Goal: Task Accomplishment & Management: Use online tool/utility

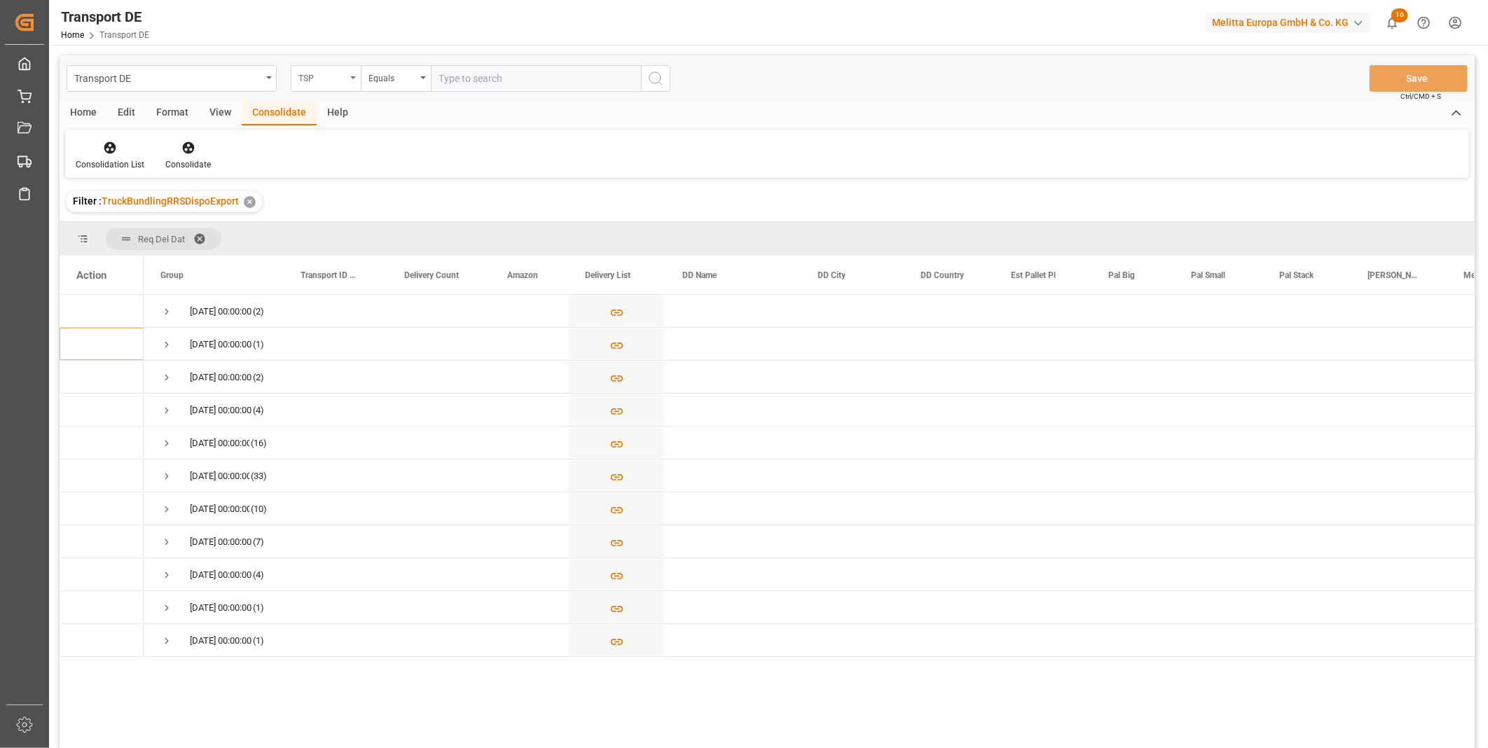
click at [350, 80] on div "TSP" at bounding box center [326, 78] width 70 height 27
type input "Route"
click at [341, 140] on div "Route" at bounding box center [396, 142] width 209 height 29
click at [410, 67] on div "Equals" at bounding box center [396, 78] width 70 height 27
click at [396, 235] on div "Starts with" at bounding box center [466, 231] width 209 height 29
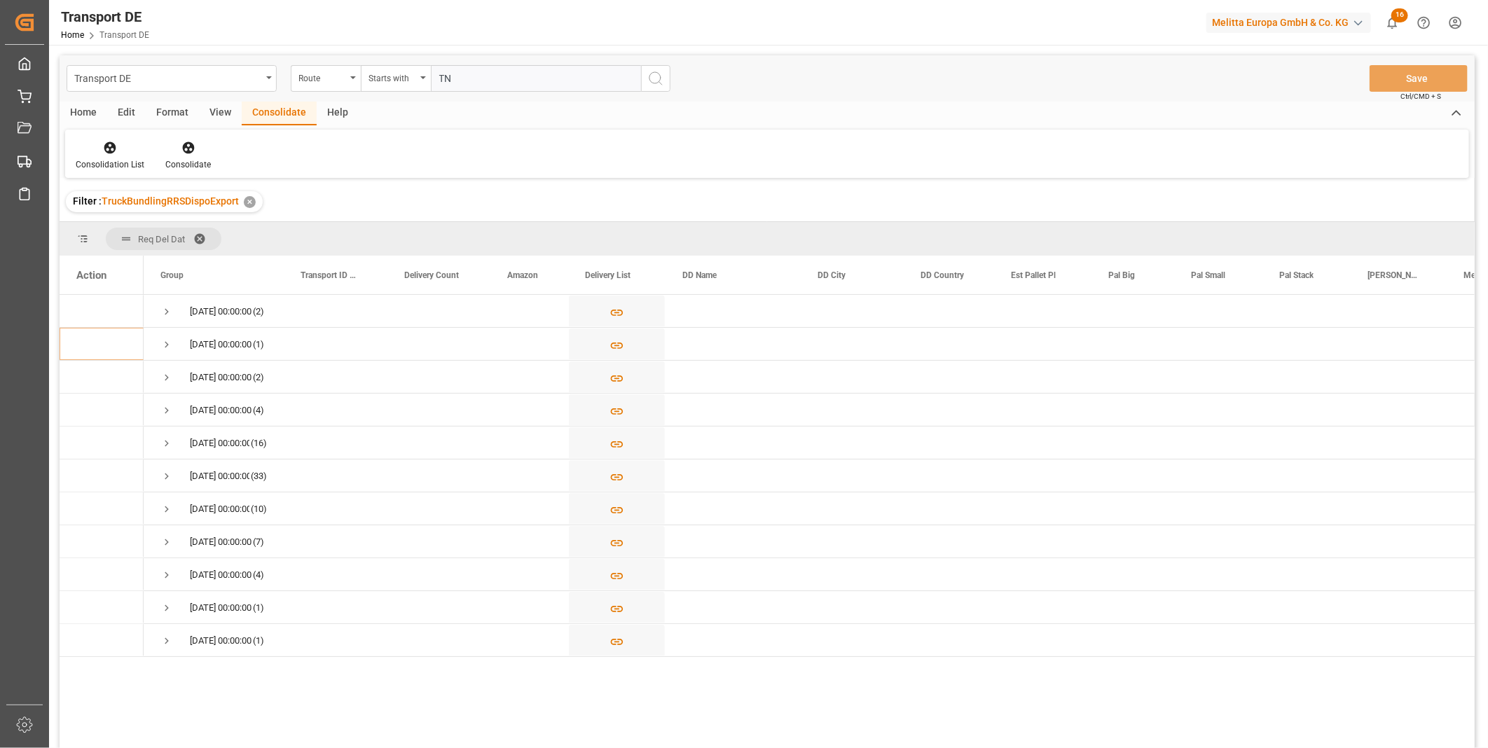
type input "TN"
click at [656, 79] on icon "search button" at bounding box center [656, 78] width 17 height 17
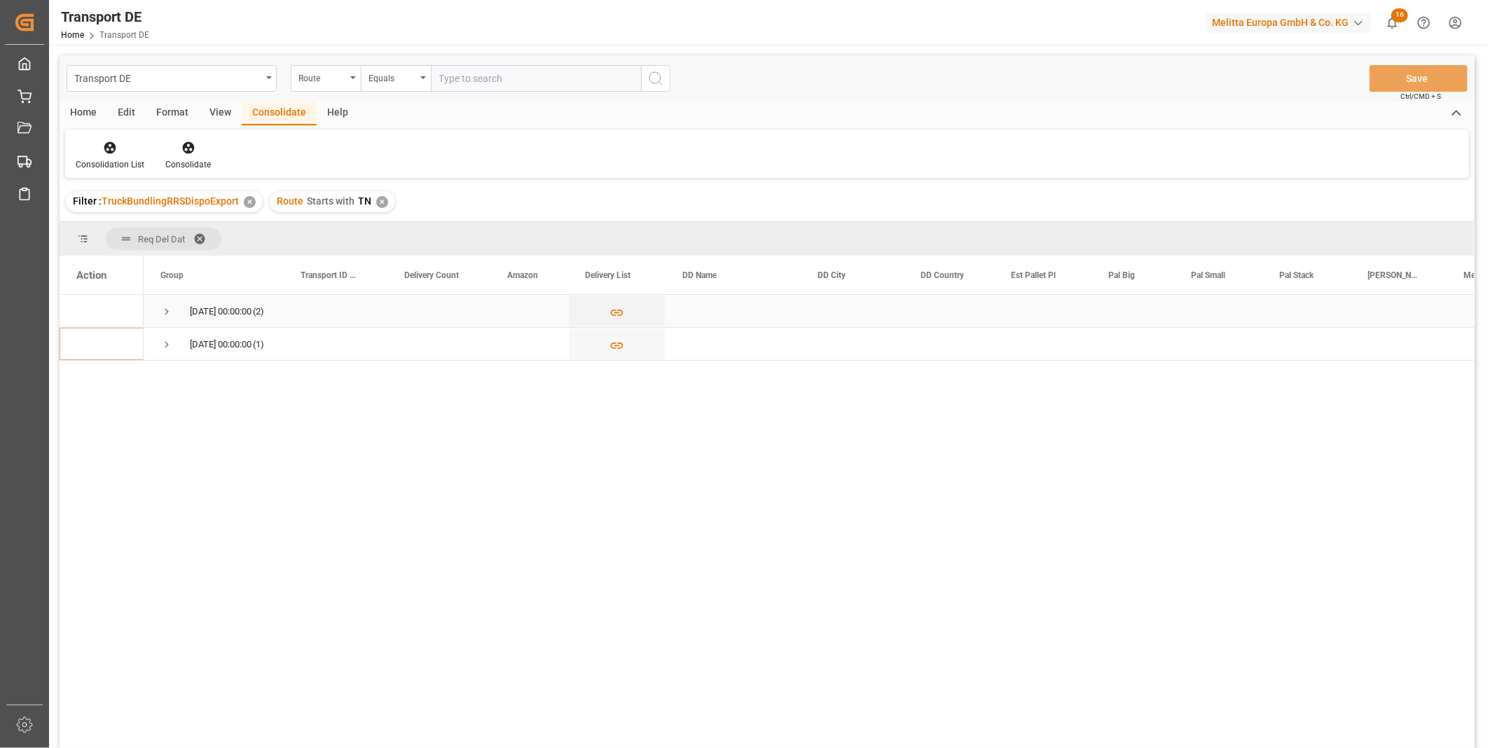
click at [176, 314] on span "[DATE] 00:00:00 (2)" at bounding box center [213, 311] width 107 height 31
click at [170, 313] on span "Press SPACE to select this row." at bounding box center [166, 312] width 13 height 13
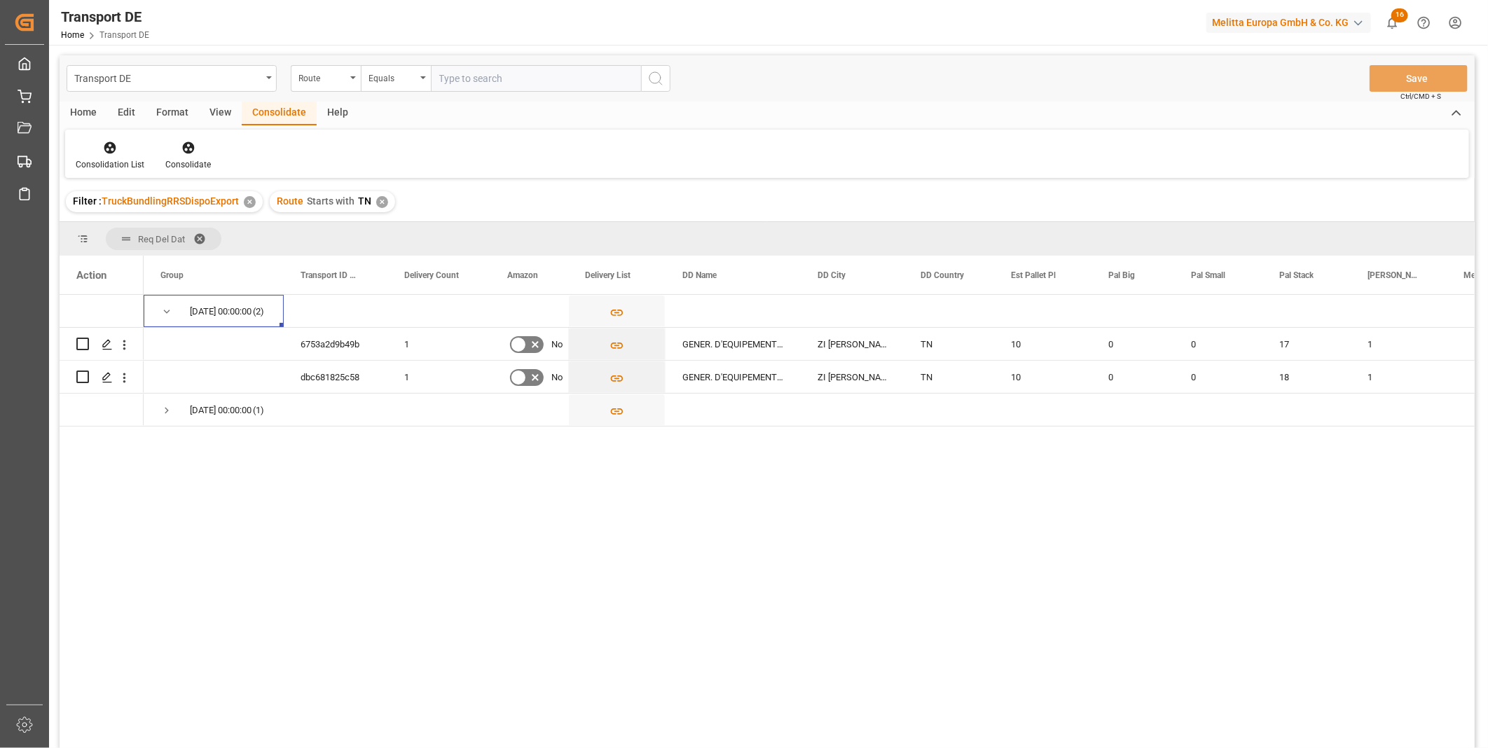
click at [156, 430] on div "[DATE] 00:00:00 (2) [DATE] 00:00:00 (1) 6753a2d9b49b 1 No GENER. D'EQUIPEMENT I…" at bounding box center [809, 526] width 1331 height 463
click at [163, 418] on span "Press SPACE to select this row." at bounding box center [166, 411] width 13 height 32
click at [618, 338] on icon "Press SPACE to select this row." at bounding box center [617, 345] width 15 height 15
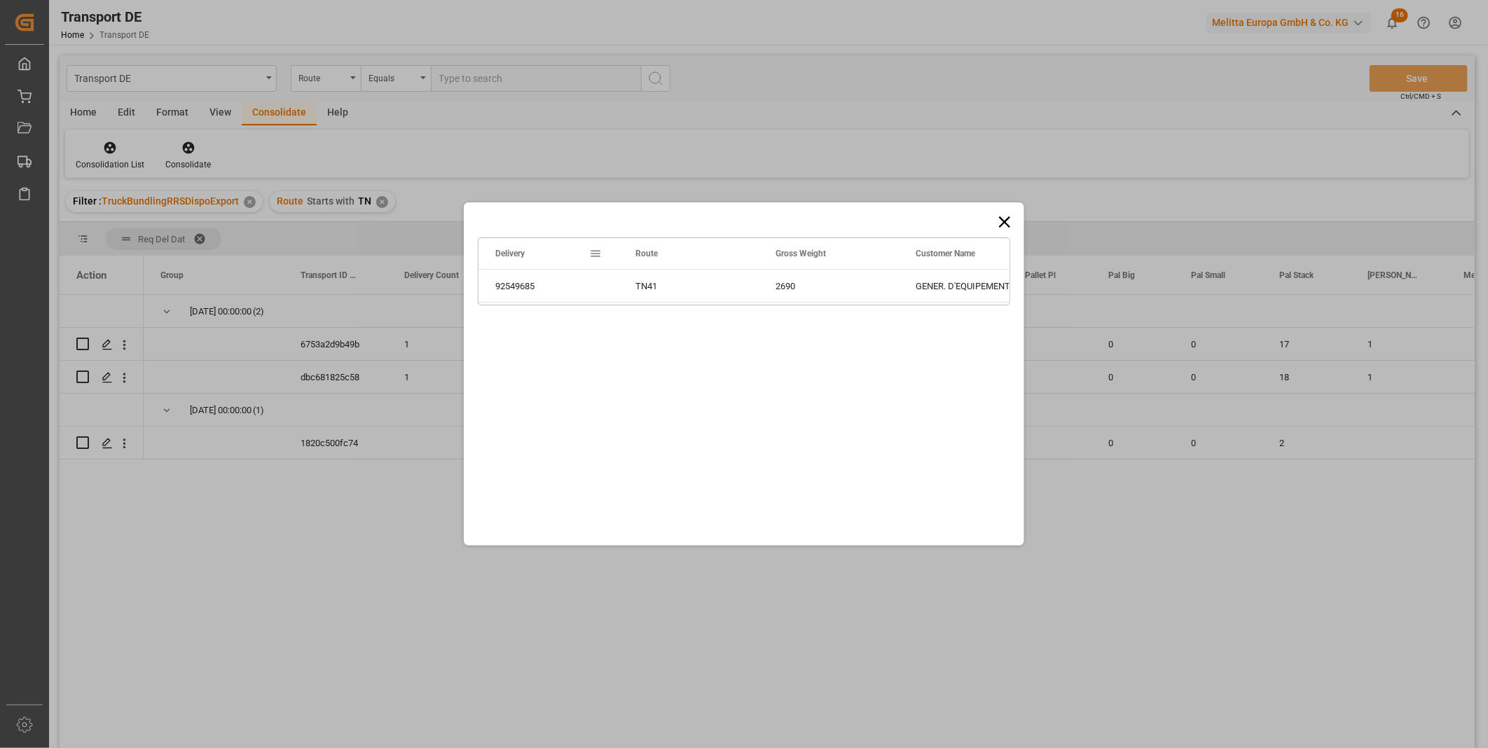
click at [1006, 217] on icon at bounding box center [1005, 222] width 20 height 20
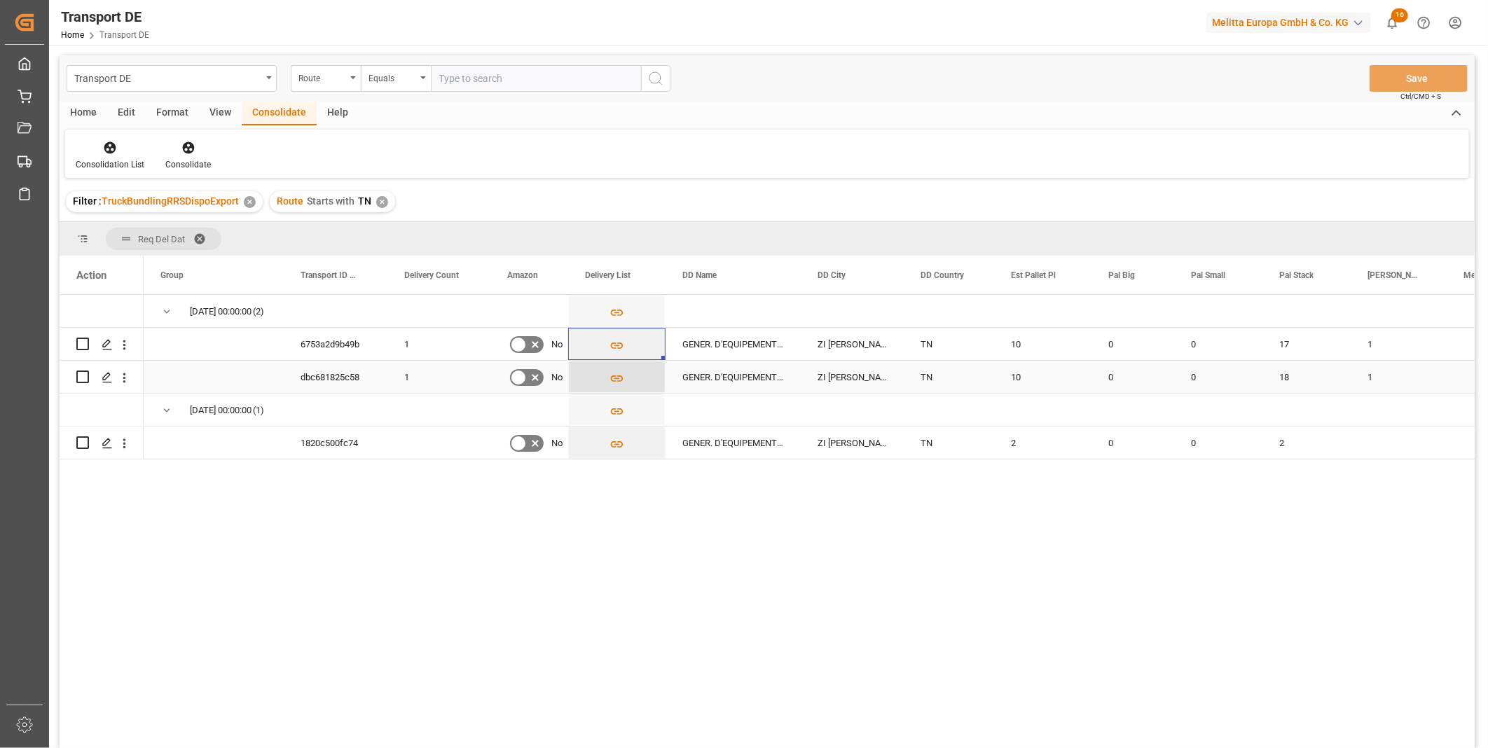
click at [629, 385] on button "Press SPACE to select this row." at bounding box center [617, 378] width 96 height 32
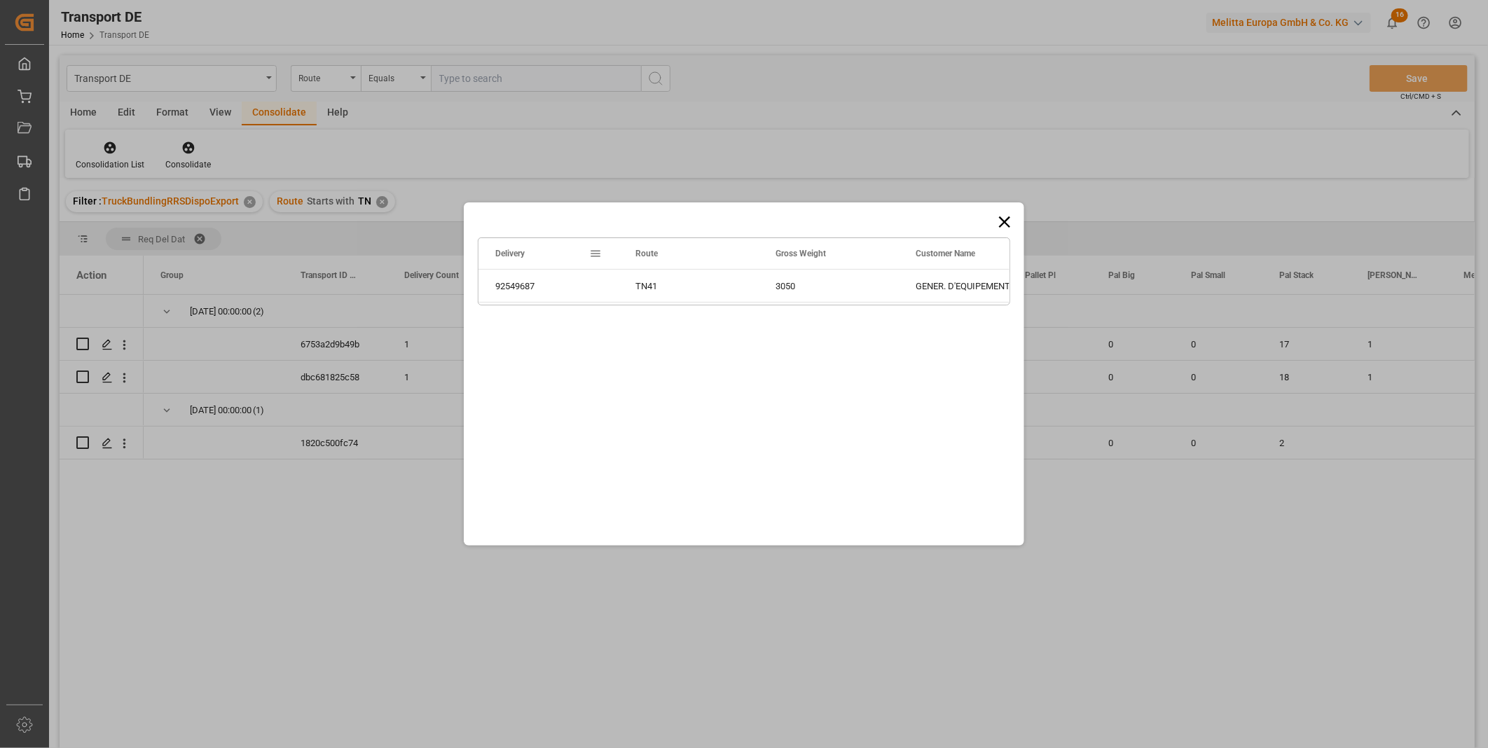
click at [1010, 226] on icon at bounding box center [1005, 222] width 20 height 20
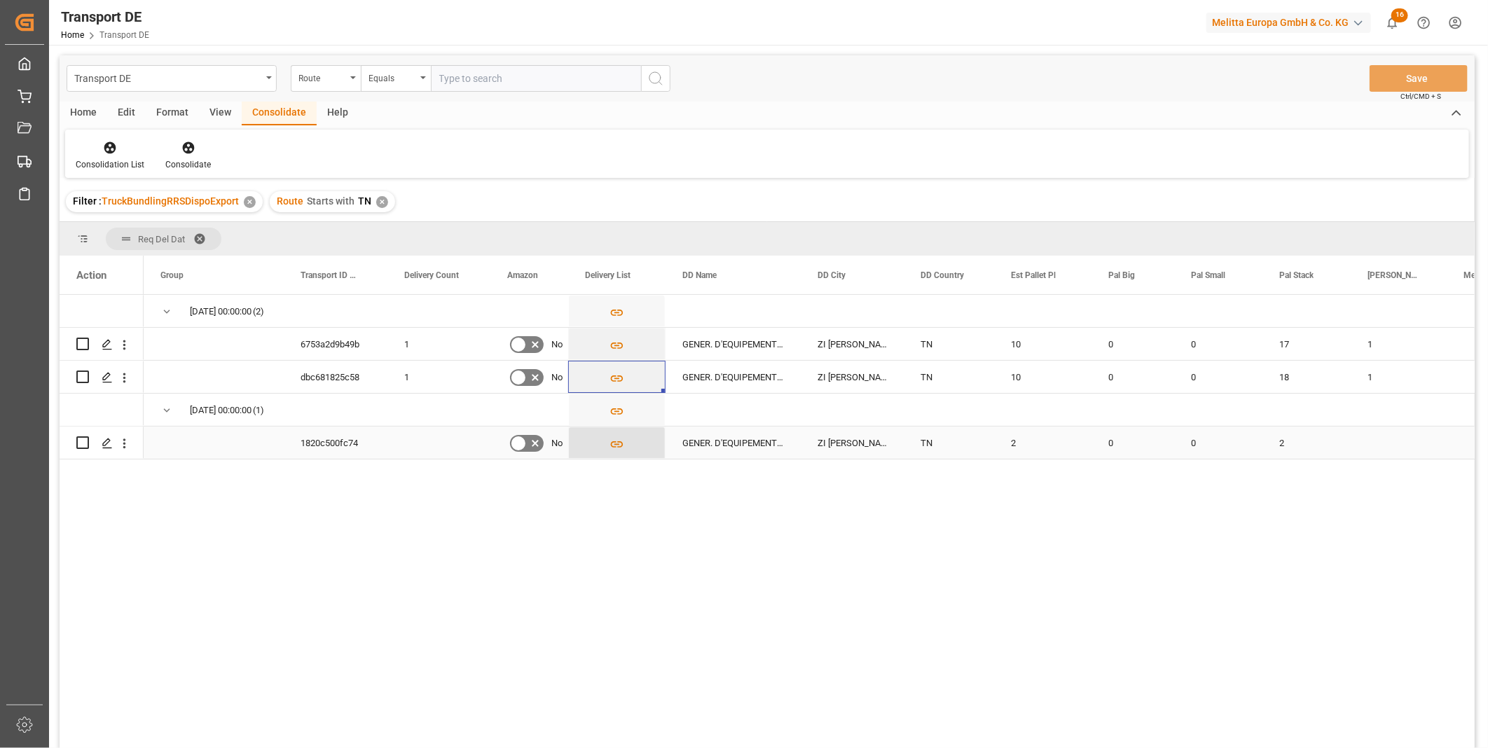
click at [613, 449] on icon "Press SPACE to select this row." at bounding box center [617, 444] width 15 height 15
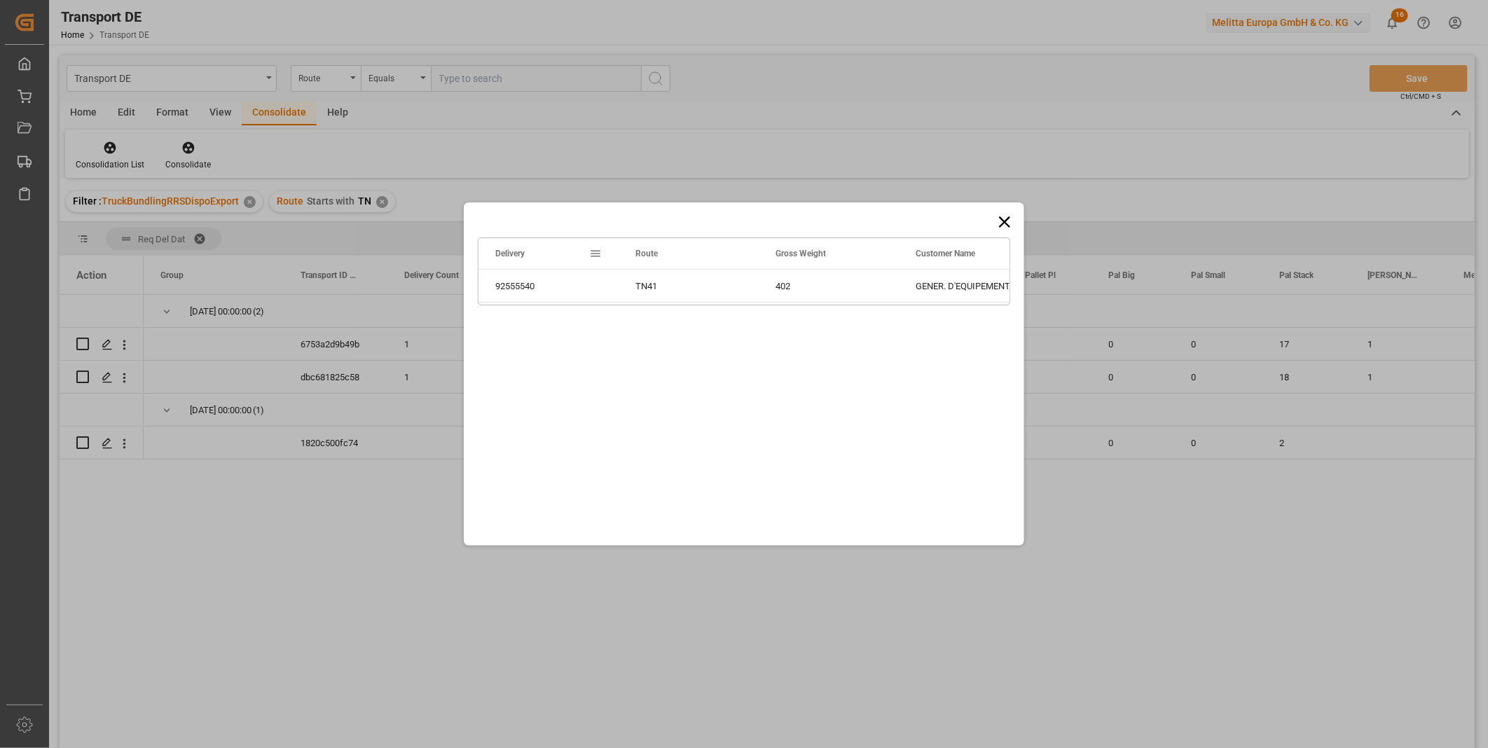
click at [1002, 228] on icon at bounding box center [1005, 222] width 20 height 20
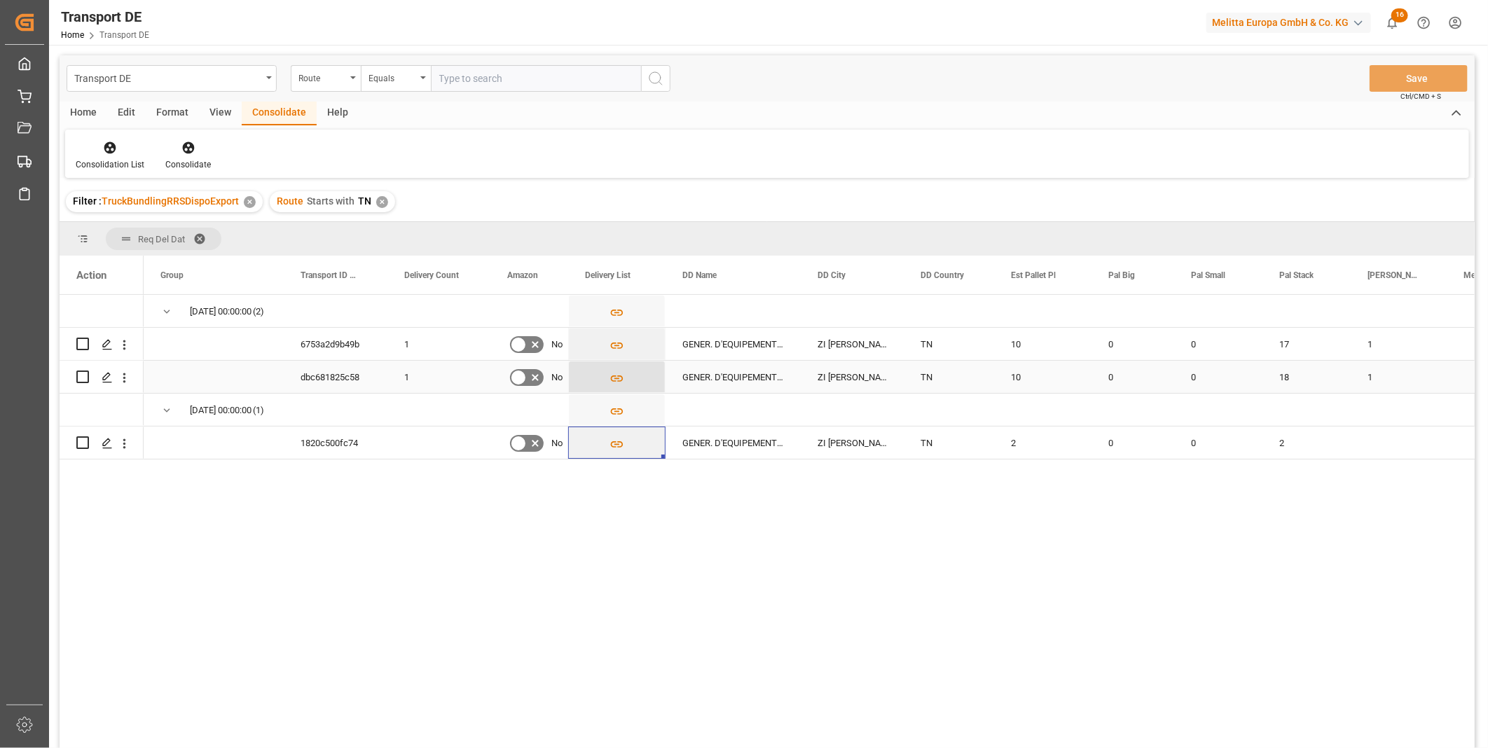
click at [618, 377] on icon "Press SPACE to select this row." at bounding box center [617, 378] width 15 height 15
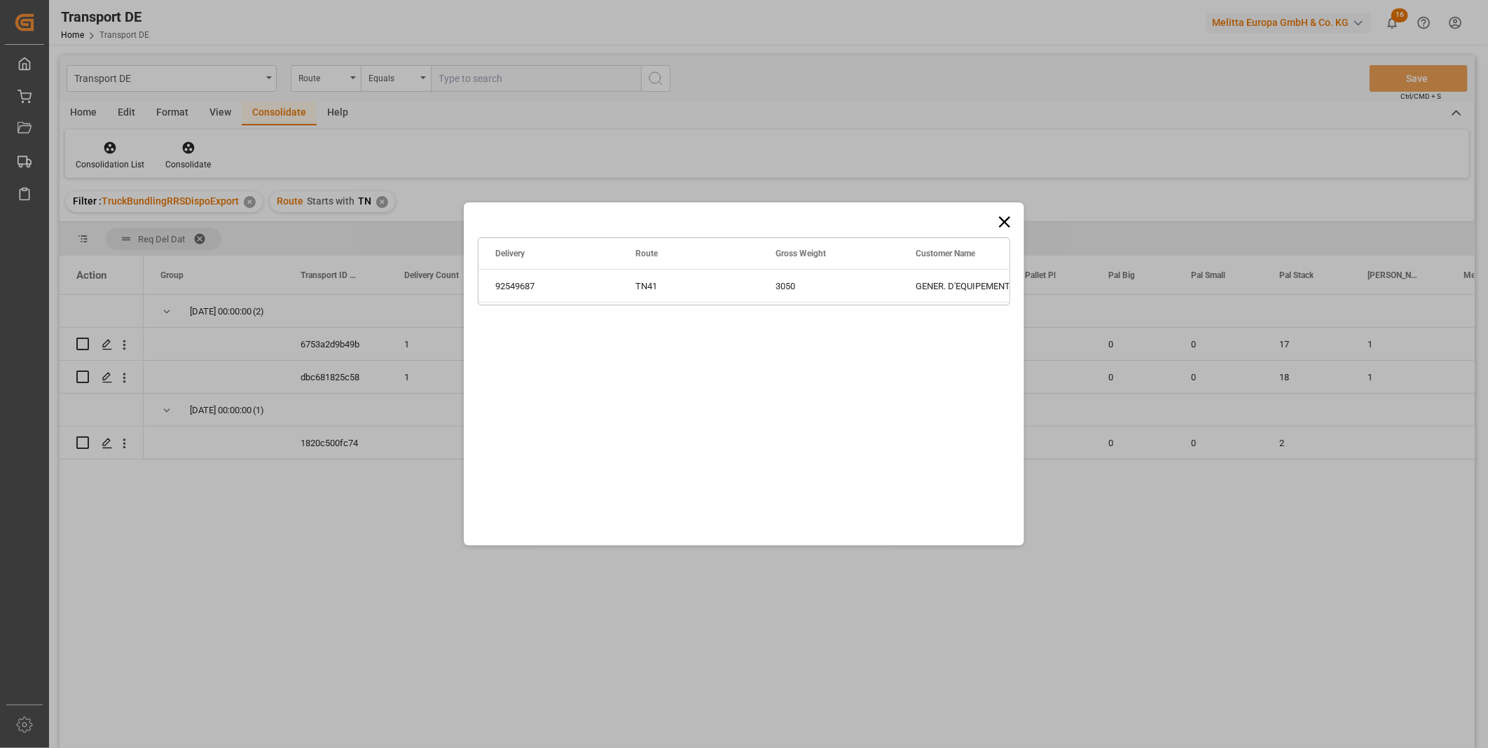
click at [1012, 211] on div "Drag here to set row groups Drag here to set column labels Delivery Route Gross…" at bounding box center [744, 374] width 561 height 343
click at [1007, 224] on icon at bounding box center [1004, 222] width 11 height 11
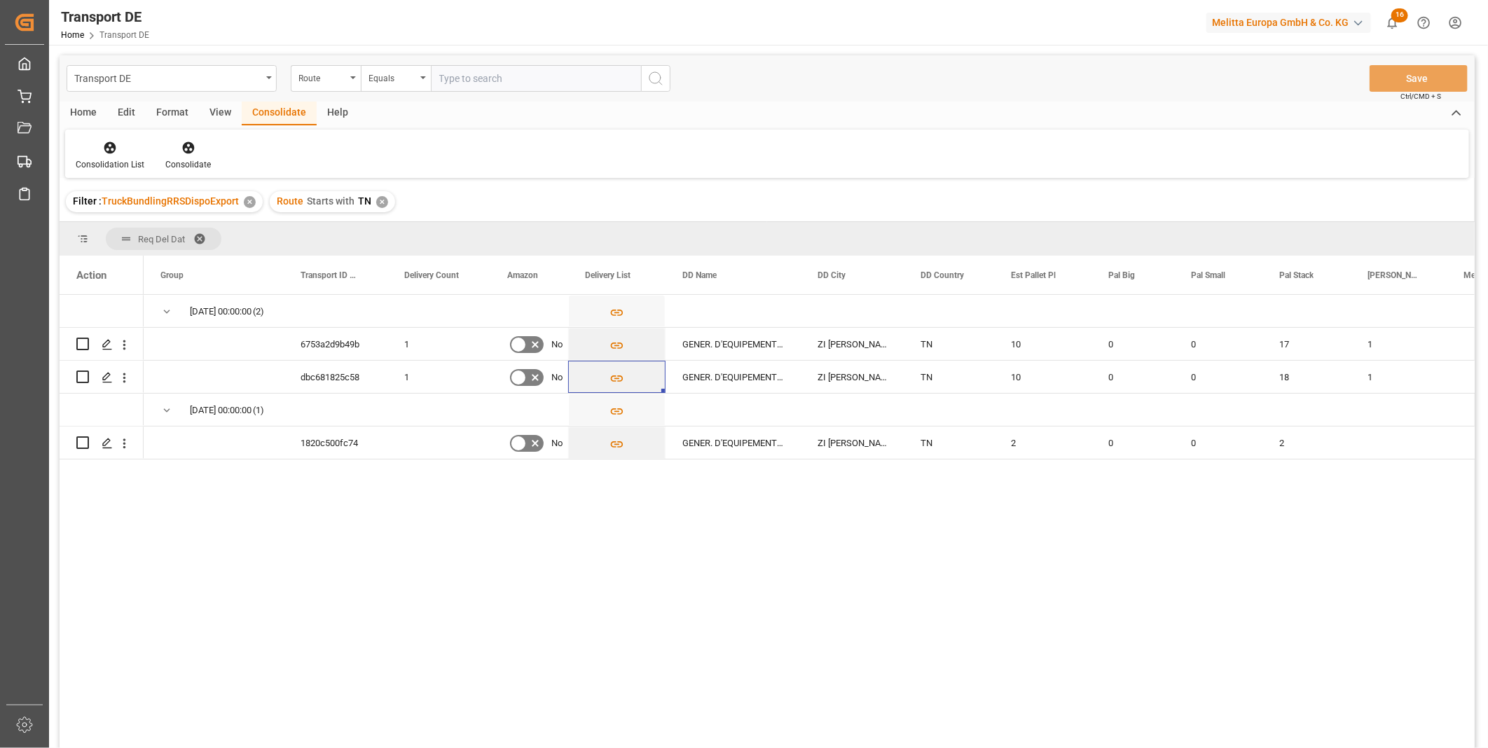
click at [383, 194] on div "Route Starts with TN ✕" at bounding box center [332, 201] width 125 height 21
click at [376, 199] on div "✕" at bounding box center [382, 202] width 12 height 12
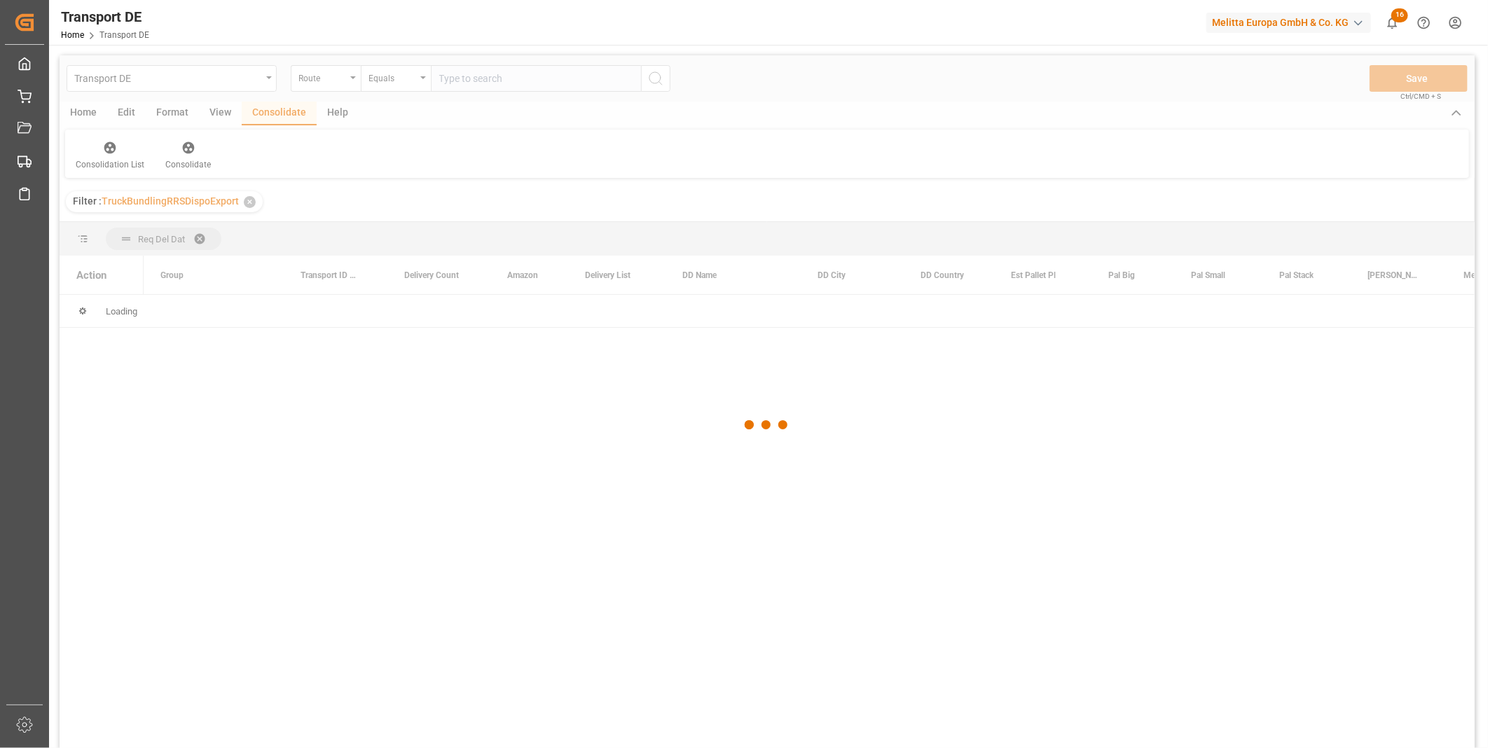
click at [390, 60] on div at bounding box center [768, 425] width 1416 height 740
click at [385, 76] on div at bounding box center [768, 425] width 1416 height 740
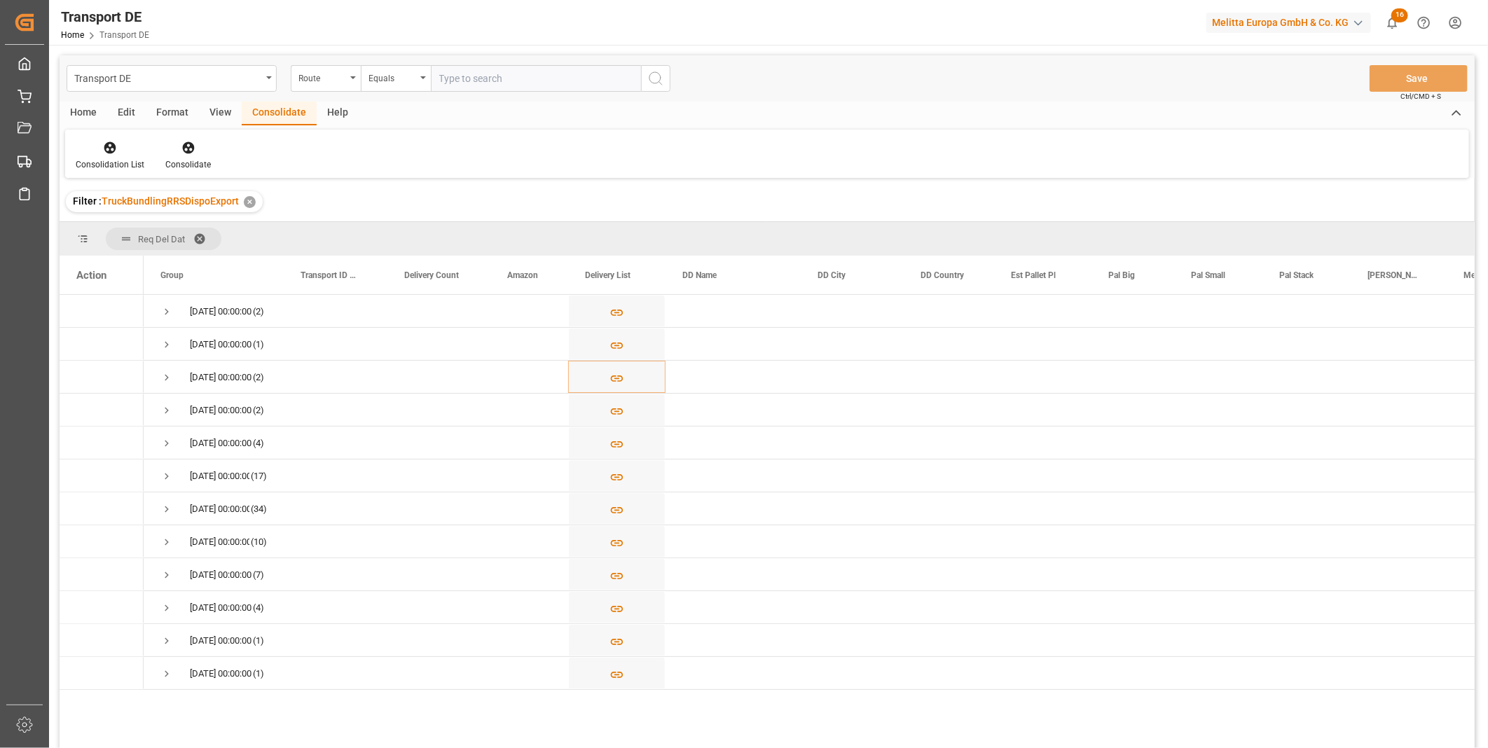
click at [385, 76] on div "Equals" at bounding box center [393, 77] width 48 height 16
click at [397, 235] on div "Starts with" at bounding box center [466, 231] width 209 height 29
type input "IT"
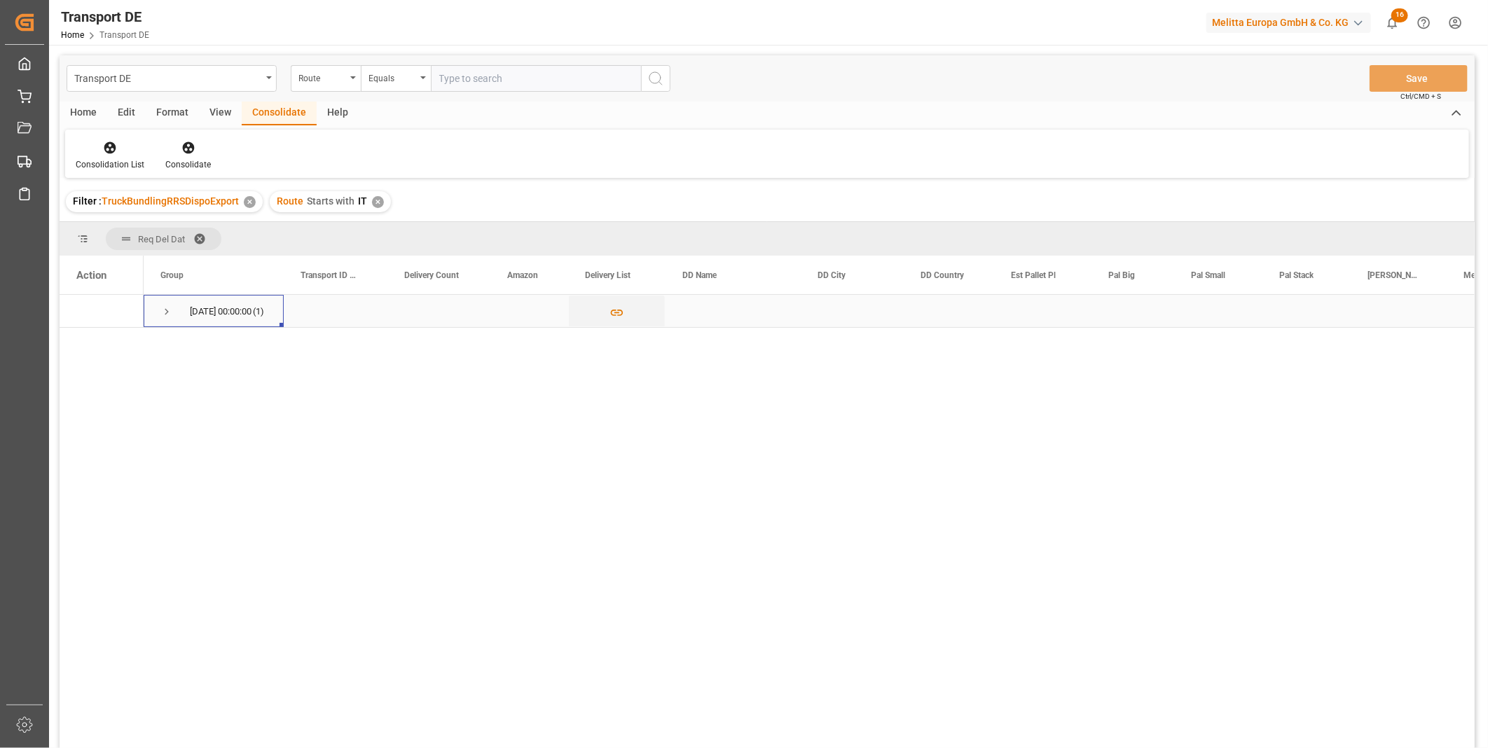
click at [165, 313] on span "Press SPACE to select this row." at bounding box center [166, 312] width 13 height 13
click at [80, 349] on input "Press Space to toggle row selection (unchecked)" at bounding box center [82, 344] width 13 height 13
checkbox input "true"
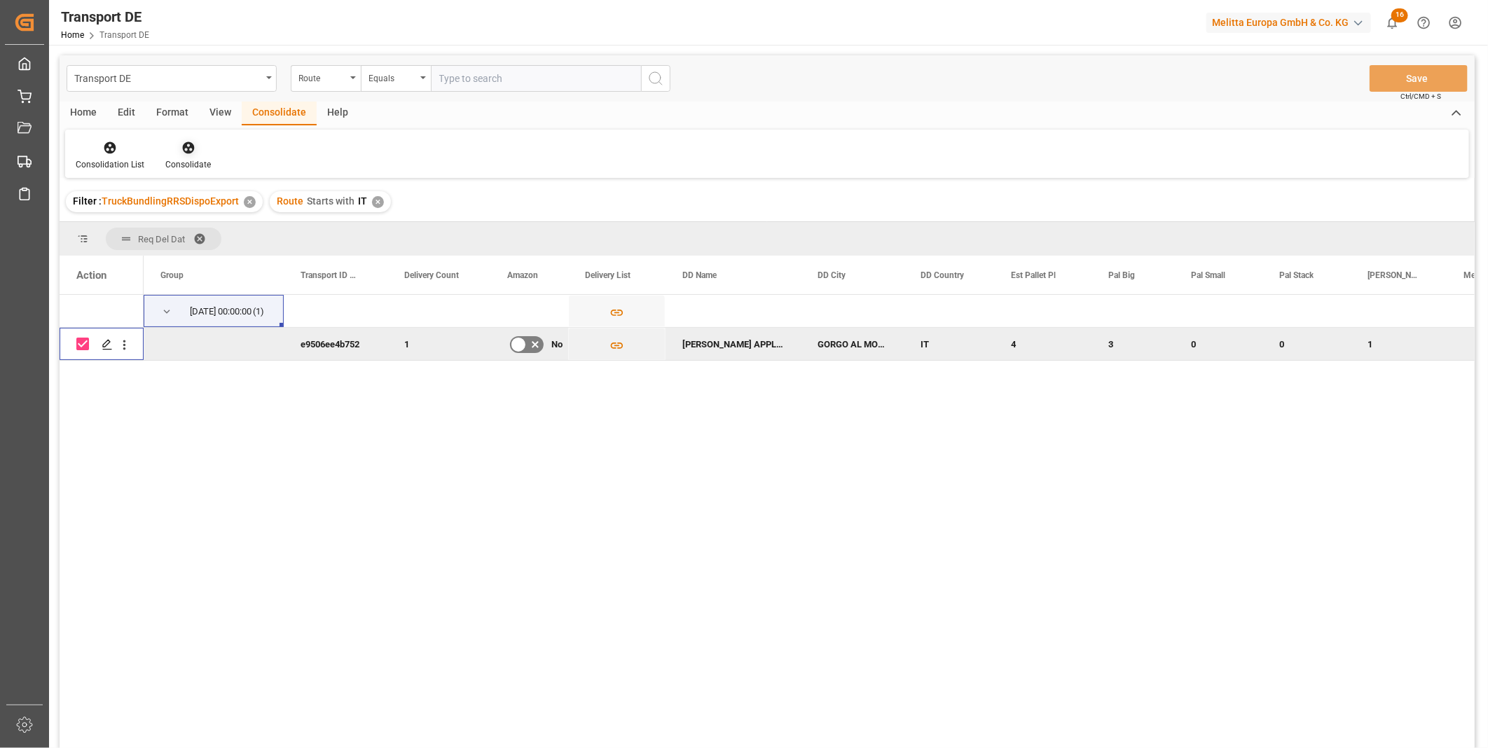
click at [177, 157] on div "Consolidate" at bounding box center [188, 155] width 67 height 31
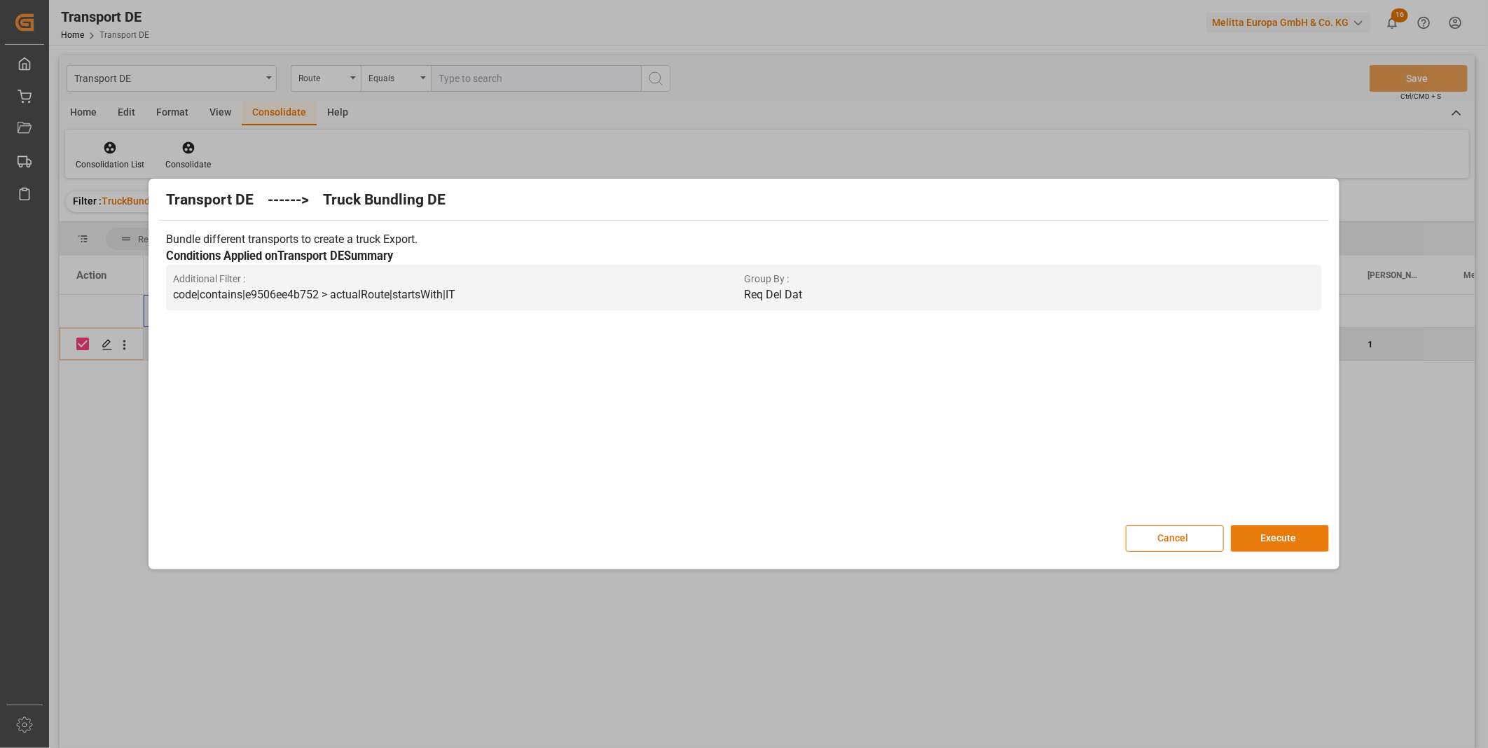
click at [1300, 537] on button "Execute" at bounding box center [1280, 539] width 98 height 27
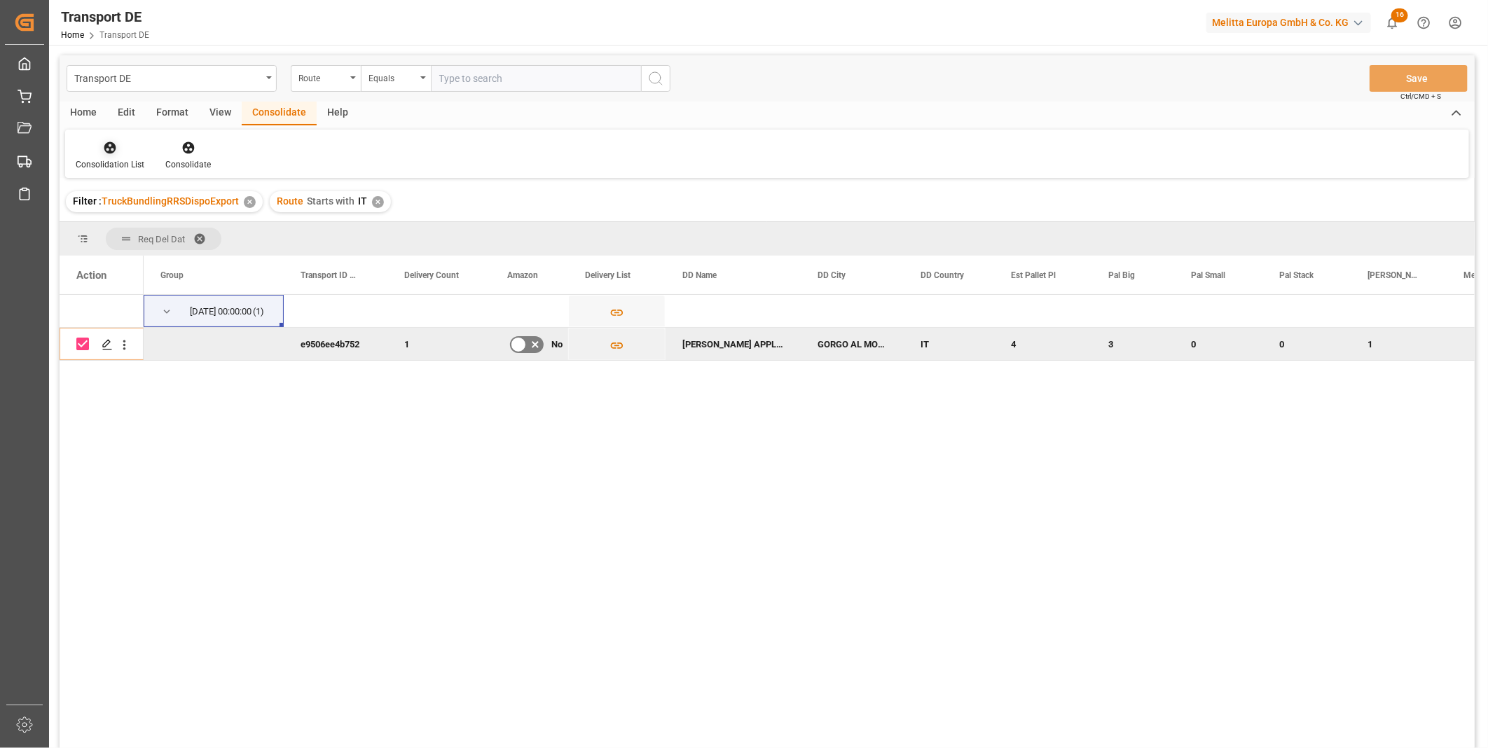
click at [106, 156] on div "Consolidation List" at bounding box center [110, 155] width 90 height 31
click at [182, 265] on div "Transport DE Route Equals Save Ctrl/CMD + S Home Edit Format View Consolidate H…" at bounding box center [768, 420] width 1416 height 730
